Goal: Transaction & Acquisition: Purchase product/service

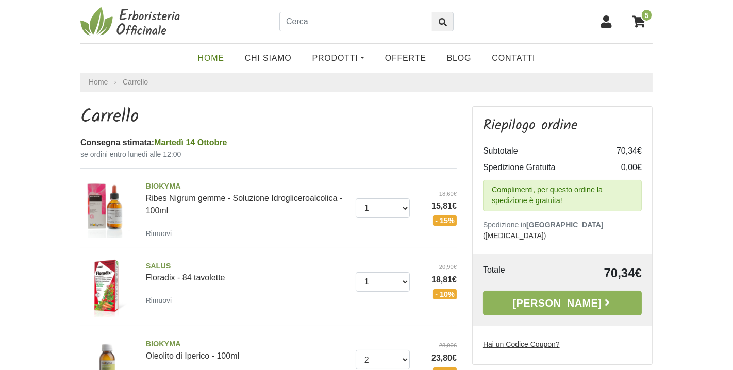
click at [210, 58] on link "Home" at bounding box center [211, 58] width 47 height 21
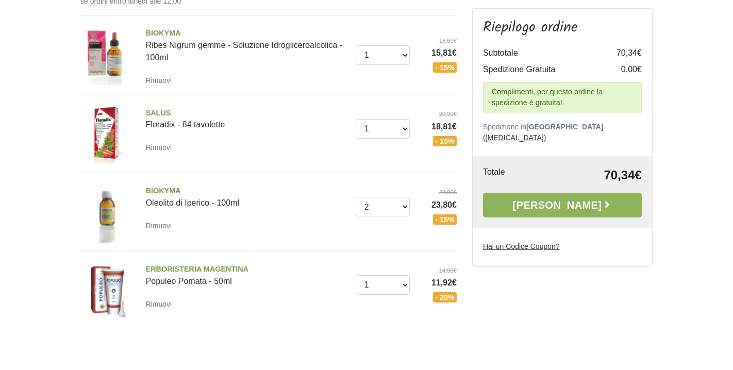
scroll to position [172, 0]
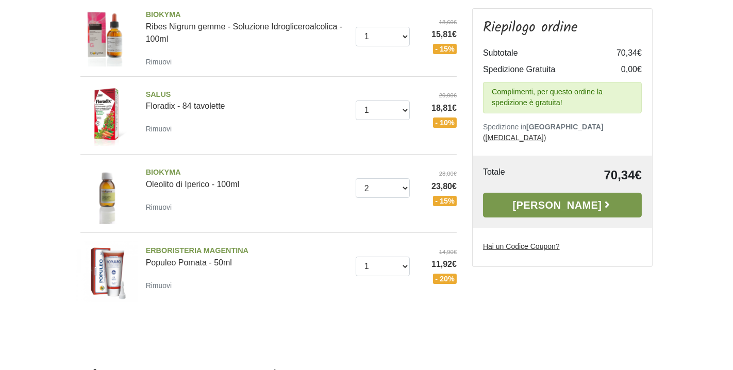
click at [561, 193] on link "Alla Cassa" at bounding box center [562, 205] width 159 height 25
click at [531, 242] on u "Hai un Codice Coupon?" at bounding box center [521, 246] width 77 height 8
click at [0, 0] on input "Hai un Codice Coupon?" at bounding box center [0, 0] width 0 height 0
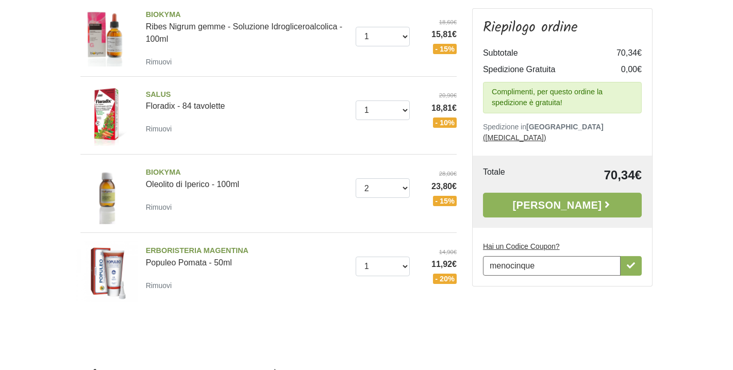
type input "MENOCINQUE"
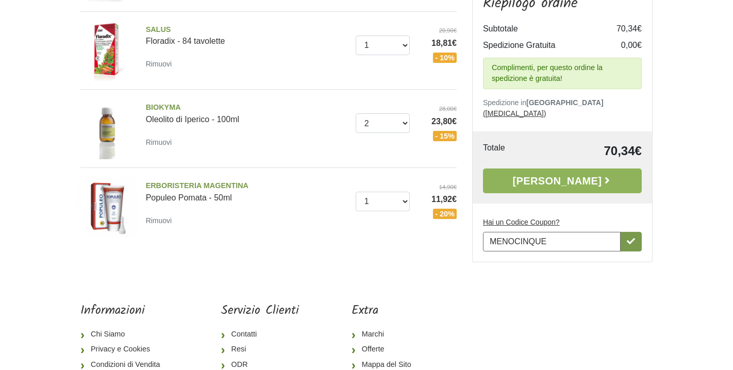
scroll to position [286, 0]
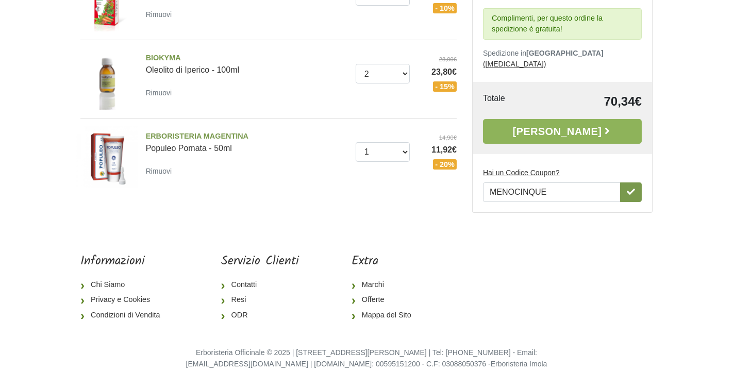
click at [628, 186] on button "button" at bounding box center [631, 193] width 22 height 20
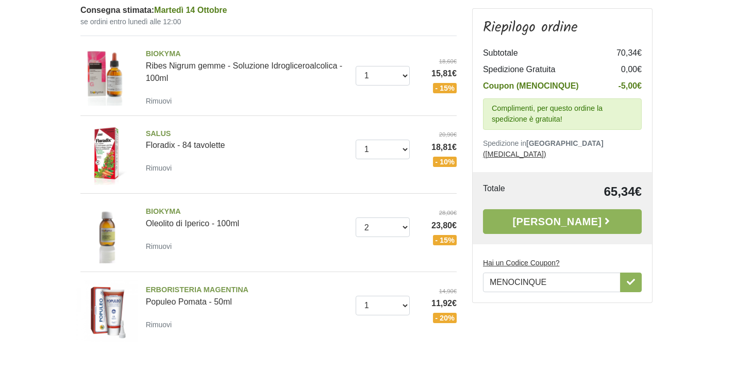
scroll to position [172, 0]
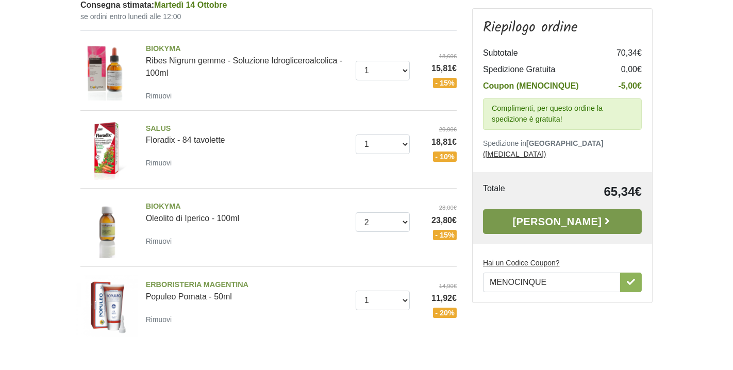
click at [571, 210] on link "Alla Cassa" at bounding box center [562, 221] width 159 height 25
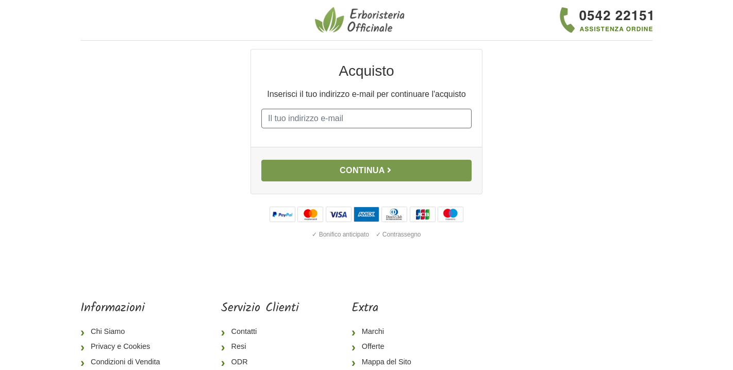
type input "[PERSON_NAME][EMAIL_ADDRESS][DOMAIN_NAME]"
click at [360, 172] on button "Continua" at bounding box center [366, 171] width 210 height 22
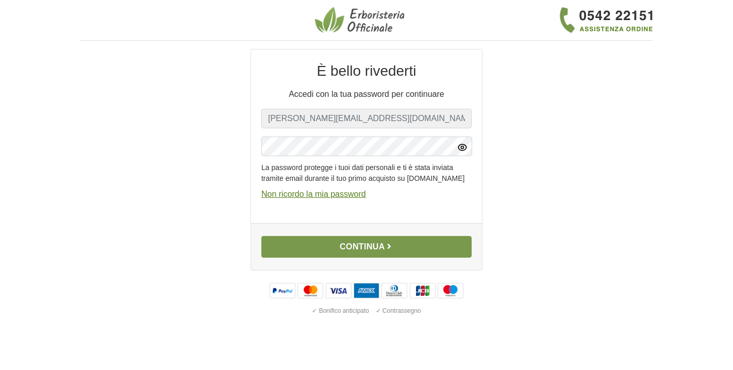
click at [361, 254] on button "Continua" at bounding box center [366, 247] width 210 height 22
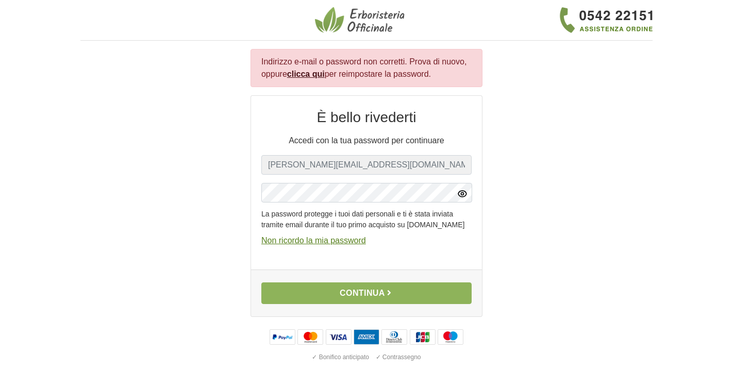
click at [461, 190] on icon "button" at bounding box center [462, 194] width 10 height 10
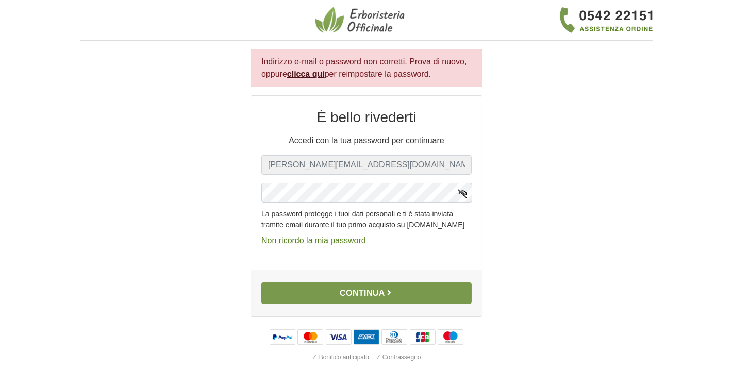
click at [375, 304] on button "Continua" at bounding box center [366, 294] width 210 height 22
click at [311, 304] on button "Continua" at bounding box center [366, 294] width 210 height 22
click at [319, 298] on button "Continua" at bounding box center [366, 294] width 210 height 22
click at [324, 304] on button "Continua" at bounding box center [366, 294] width 210 height 22
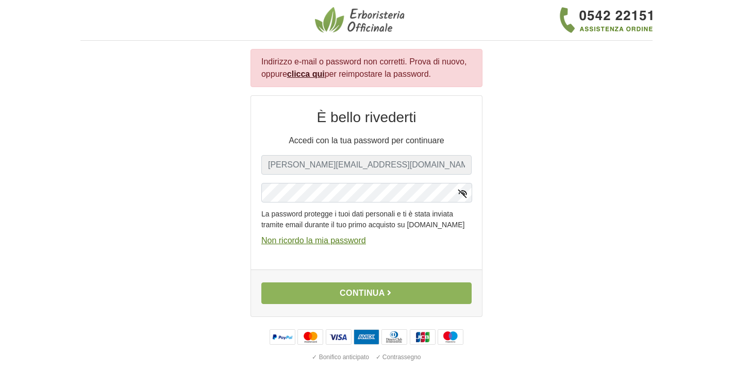
click at [320, 245] on u "Non ricordo la mia password" at bounding box center [313, 240] width 105 height 9
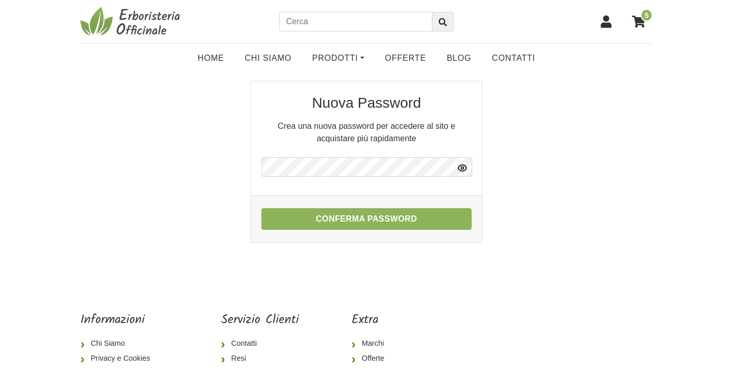
click at [467, 167] on icon "button" at bounding box center [462, 168] width 10 height 10
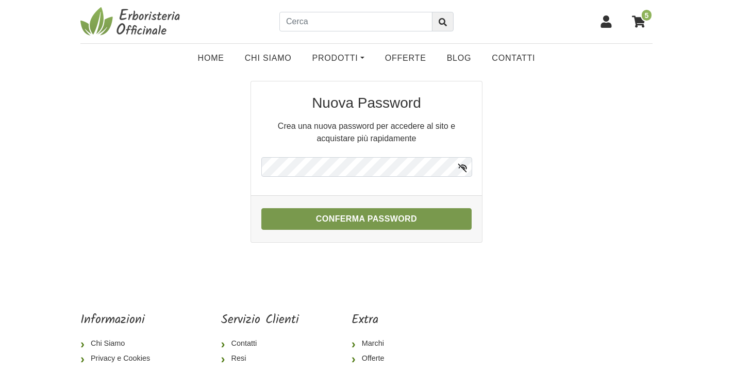
click at [342, 224] on button "Conferma Password" at bounding box center [366, 219] width 210 height 22
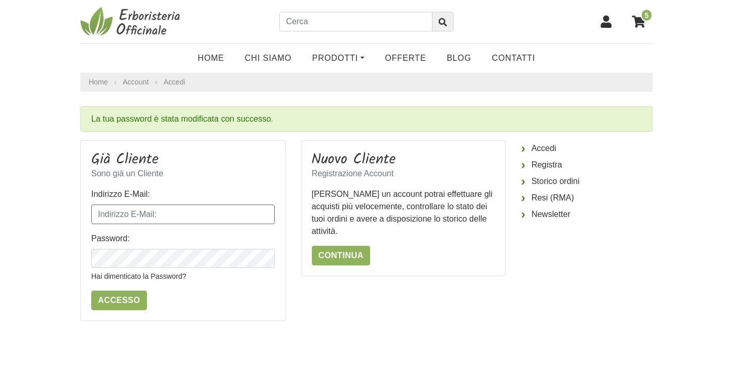
type input "silvia.scantamburlo@libero.it"
click at [265, 261] on icon "button" at bounding box center [265, 259] width 3 height 3
click at [118, 294] on input "Accesso" at bounding box center [119, 301] width 56 height 20
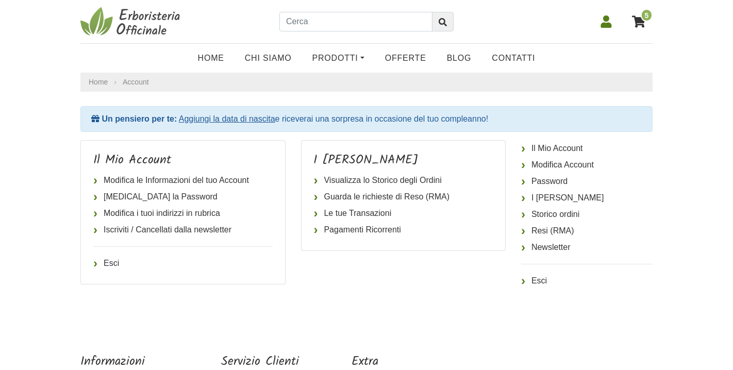
click at [257, 119] on link "Aggiungi la data di nascita" at bounding box center [227, 118] width 96 height 9
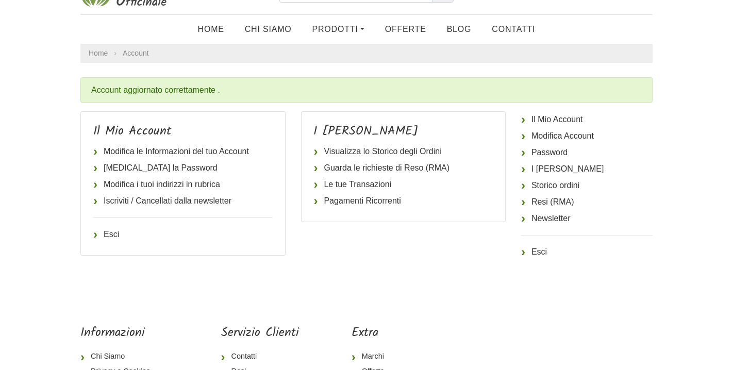
scroll to position [1, 0]
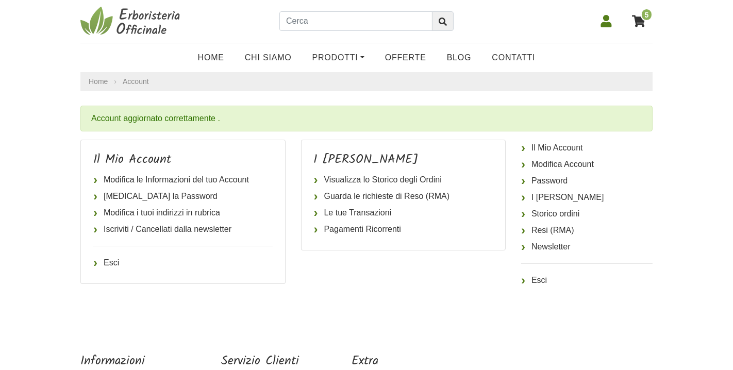
click at [637, 21] on icon at bounding box center [638, 21] width 13 height 12
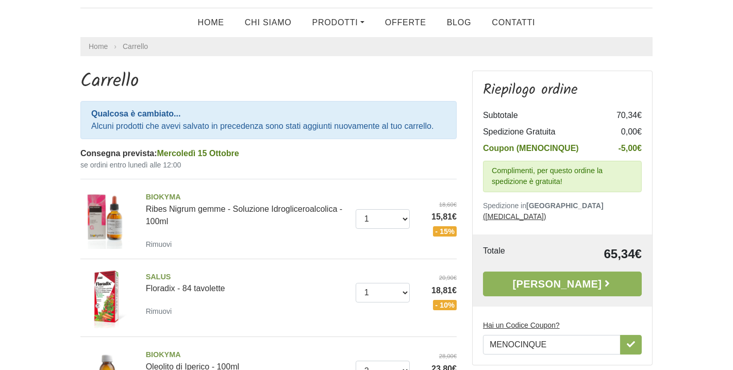
scroll to position [57, 0]
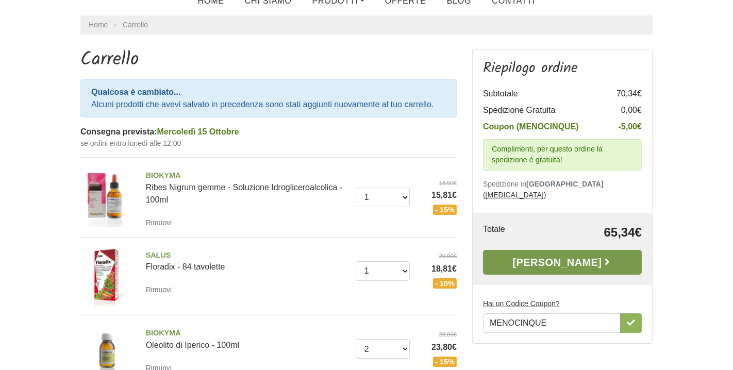
click at [532, 252] on link "Alla Cassa" at bounding box center [562, 262] width 159 height 25
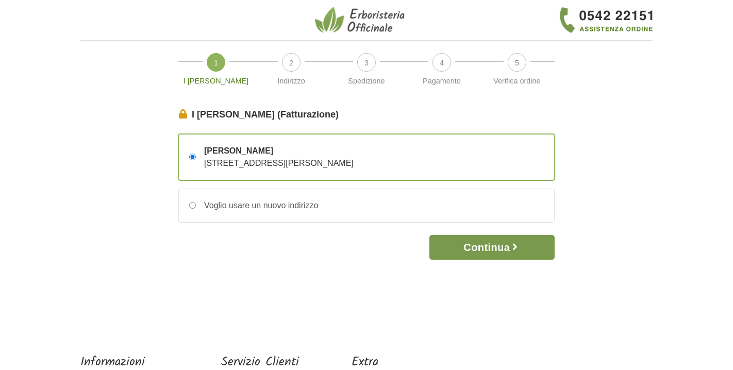
click at [484, 253] on button "Continua" at bounding box center [491, 247] width 125 height 25
click at [483, 246] on button "Continua" at bounding box center [491, 247] width 125 height 25
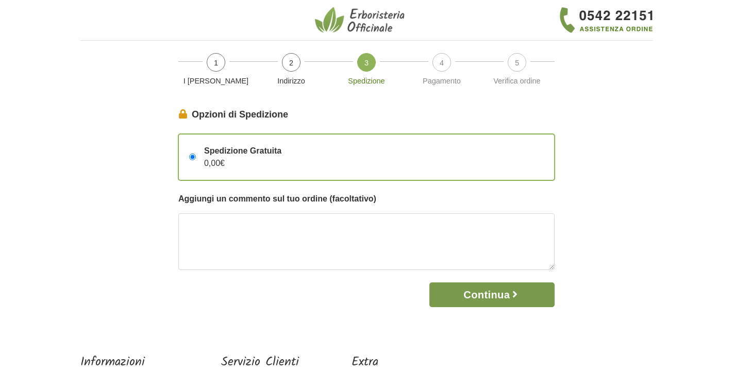
click at [474, 300] on button "Continua" at bounding box center [491, 295] width 125 height 25
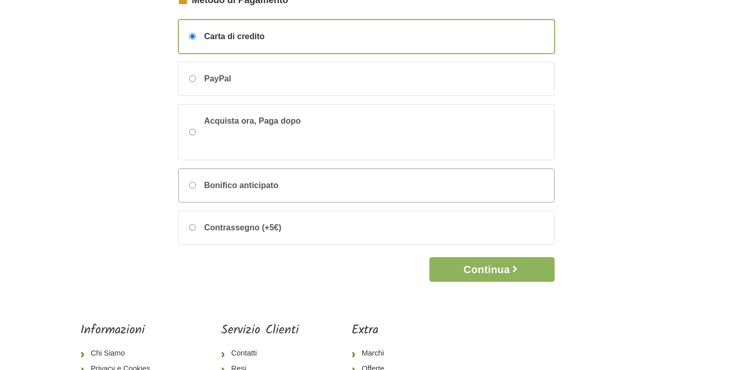
scroll to position [195, 0]
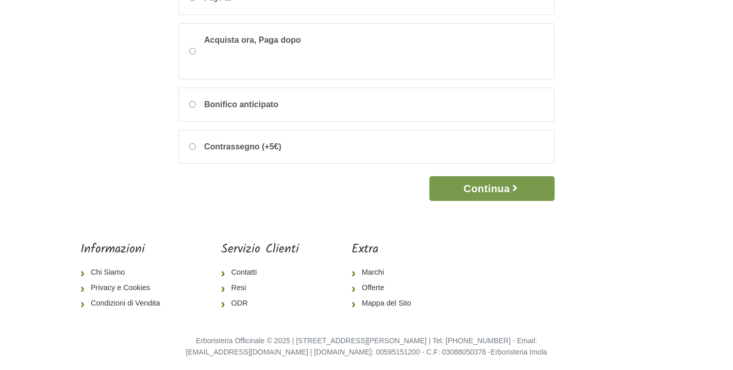
click at [474, 183] on button "Continua" at bounding box center [491, 188] width 125 height 25
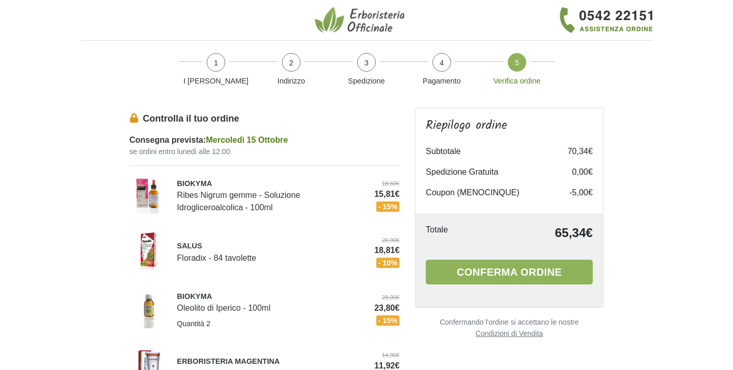
scroll to position [57, 0]
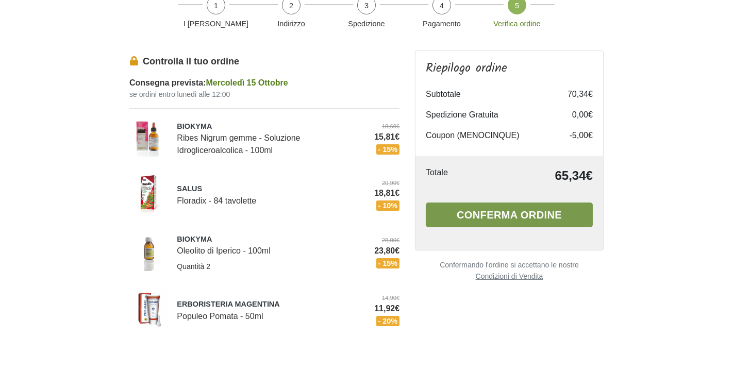
click at [500, 219] on button "Conferma ordine" at bounding box center [509, 215] width 167 height 25
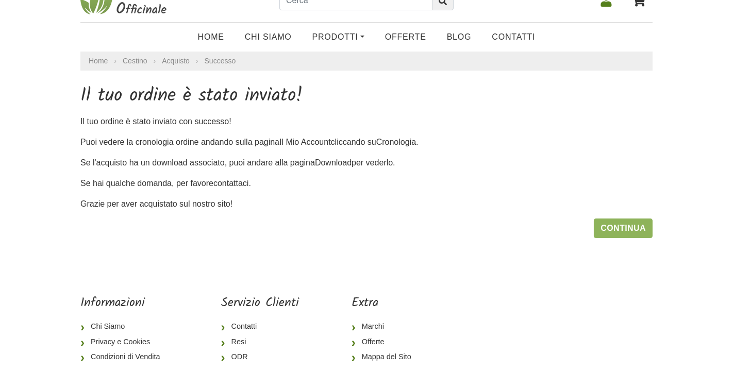
scroll to position [78, 0]
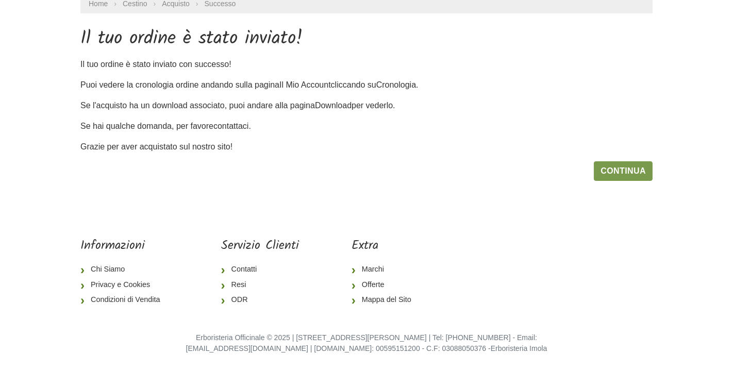
click at [630, 172] on link "Continua" at bounding box center [623, 171] width 59 height 20
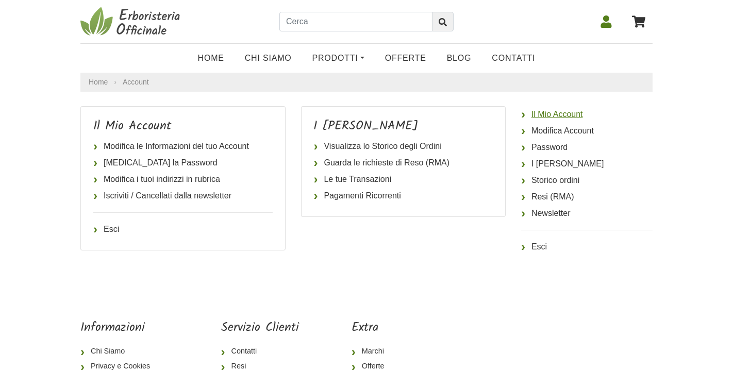
click at [554, 119] on link "Il Mio Account" at bounding box center [586, 114] width 131 height 16
click at [554, 115] on link "Il Mio Account" at bounding box center [586, 114] width 131 height 16
click at [610, 23] on icon at bounding box center [606, 21] width 12 height 12
click at [352, 146] on link "Visualizza lo Storico degli Ordini" at bounding box center [403, 146] width 179 height 16
